Goal: Find specific page/section: Find specific page/section

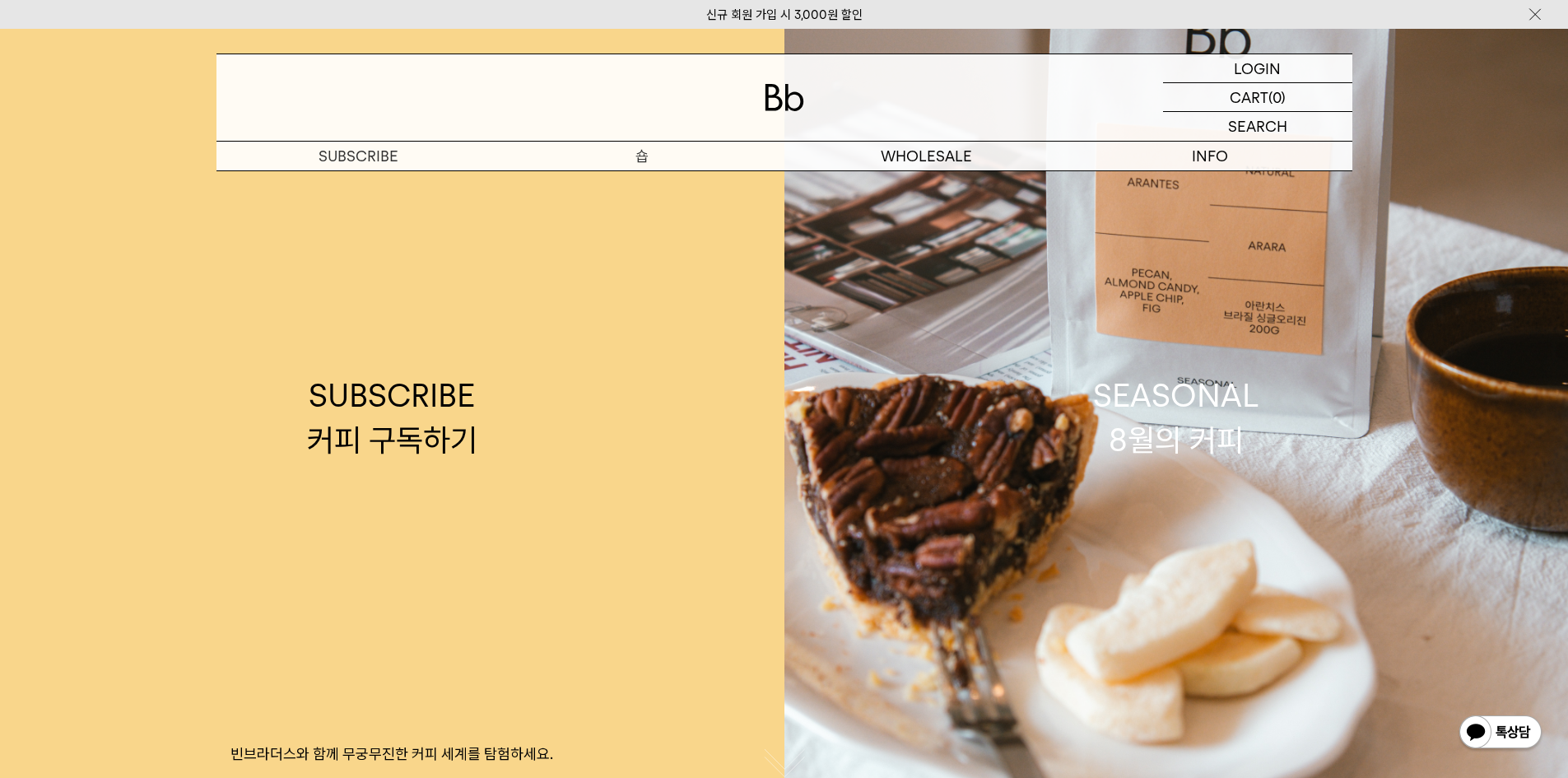
click at [637, 150] on p "숍" at bounding box center [642, 156] width 284 height 29
